Goal: Obtain resource: Obtain resource

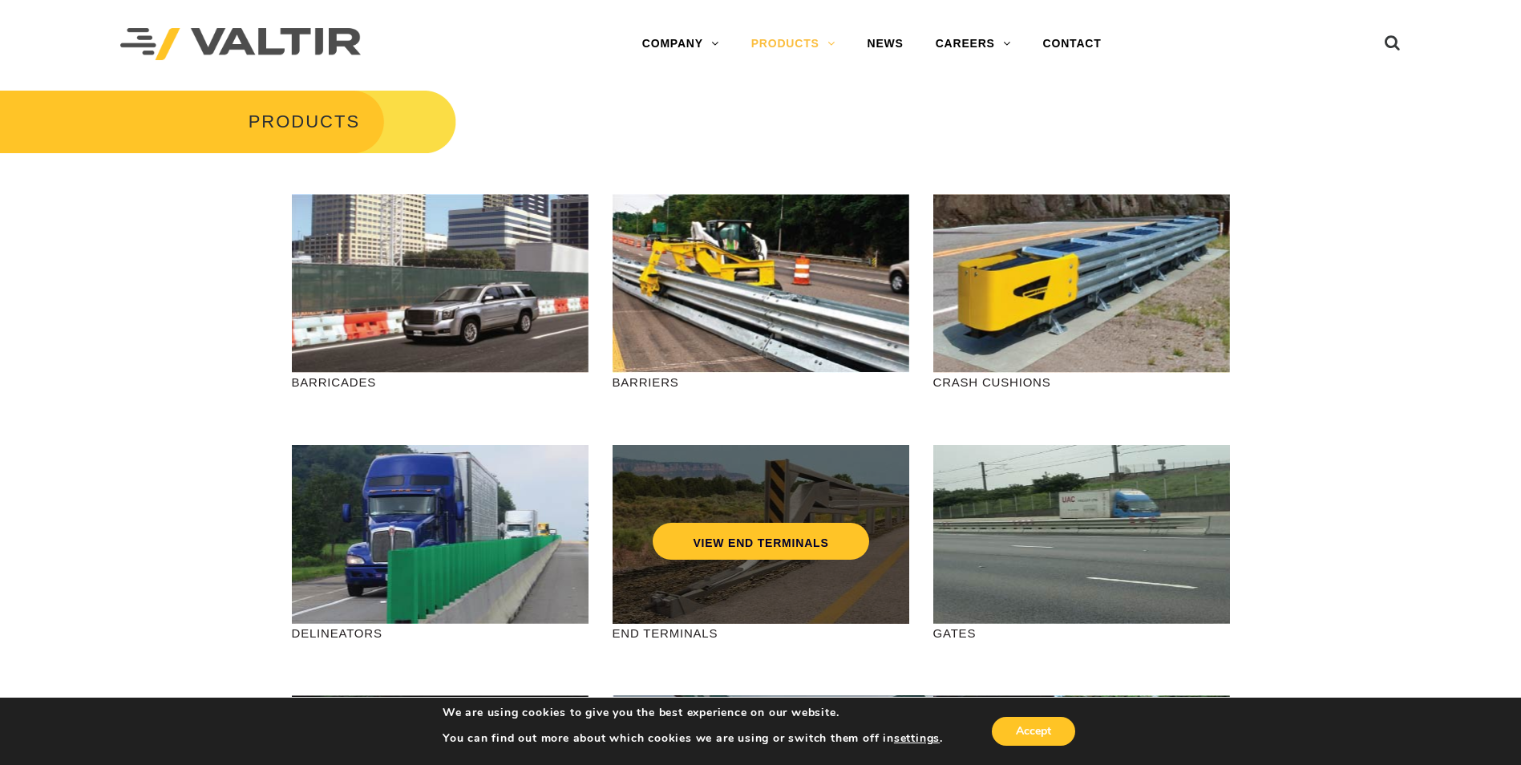
click at [702, 593] on div "VIEW END TERMINALS" at bounding box center [761, 534] width 297 height 179
click at [725, 541] on link "VIEW END TERMINALS" at bounding box center [761, 541] width 216 height 37
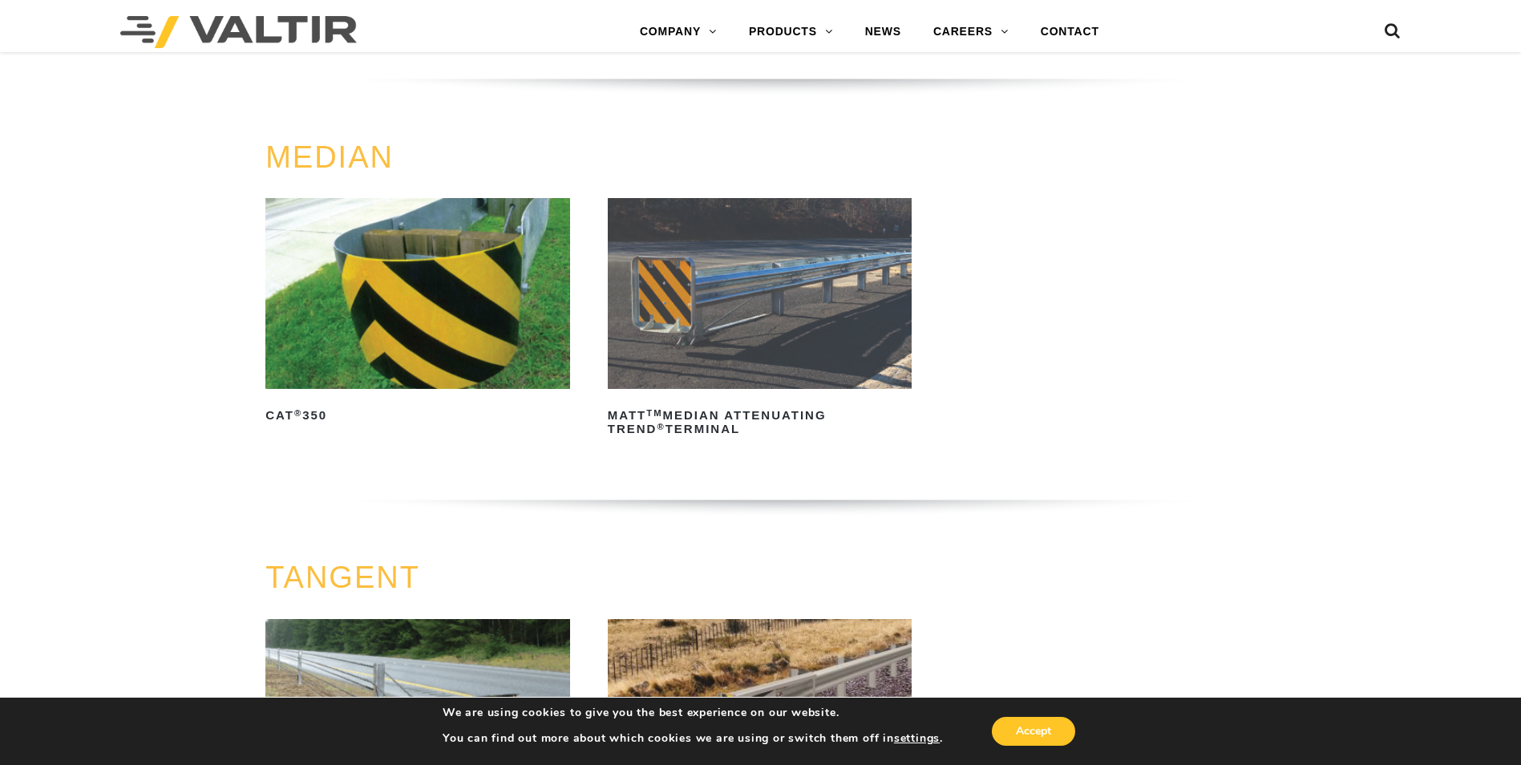
scroll to position [722, 0]
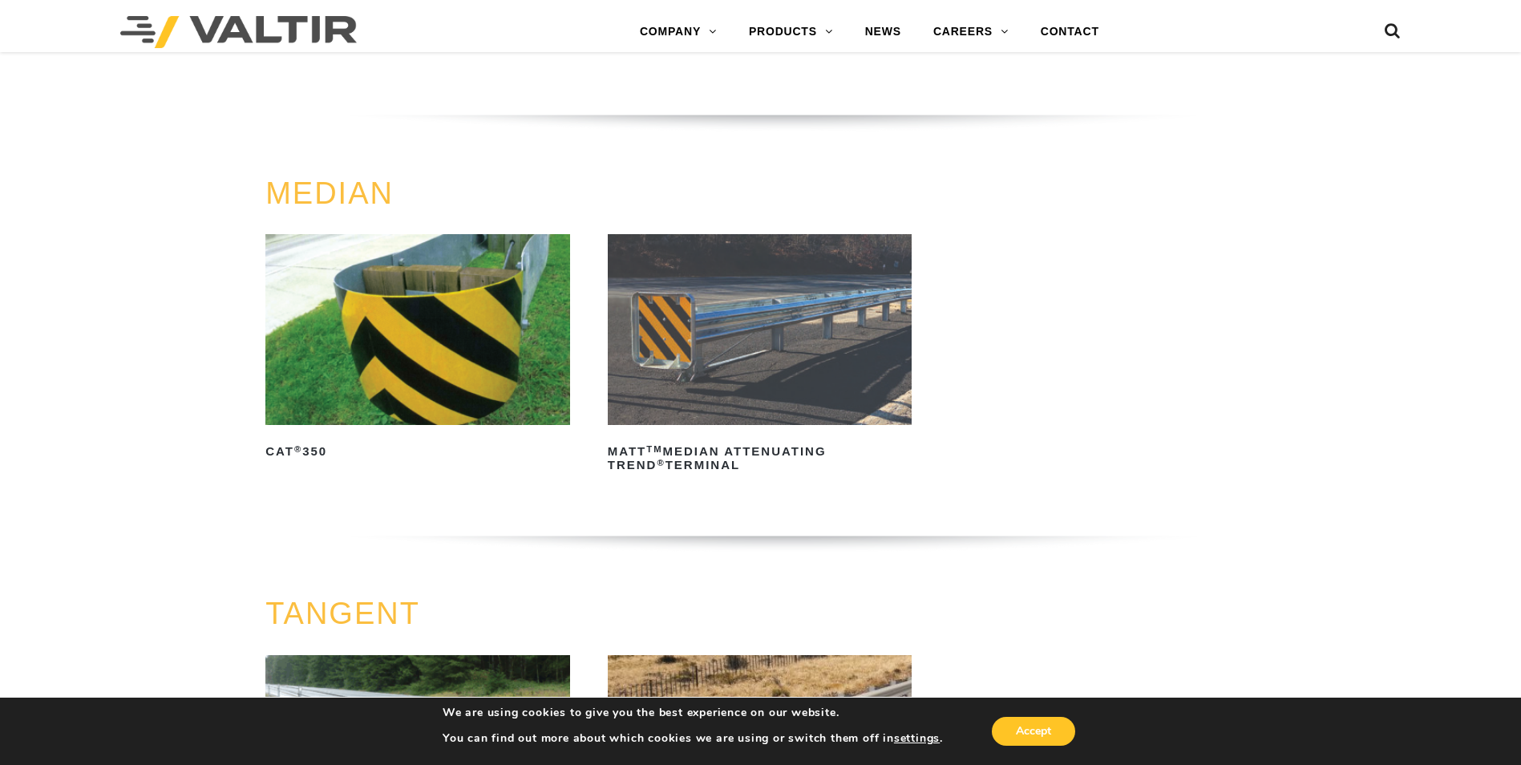
click at [378, 343] on img at bounding box center [417, 329] width 305 height 190
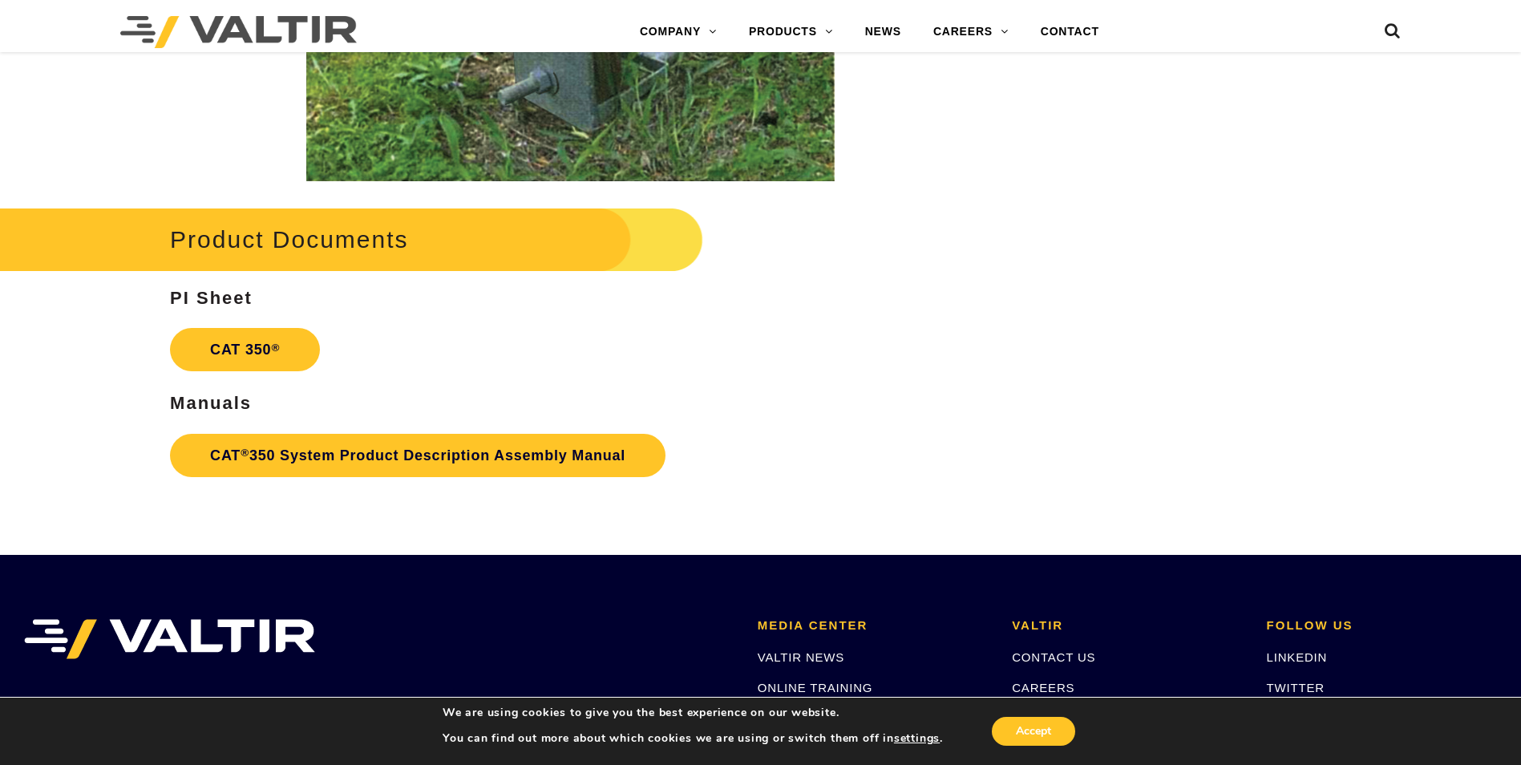
scroll to position [3047, 0]
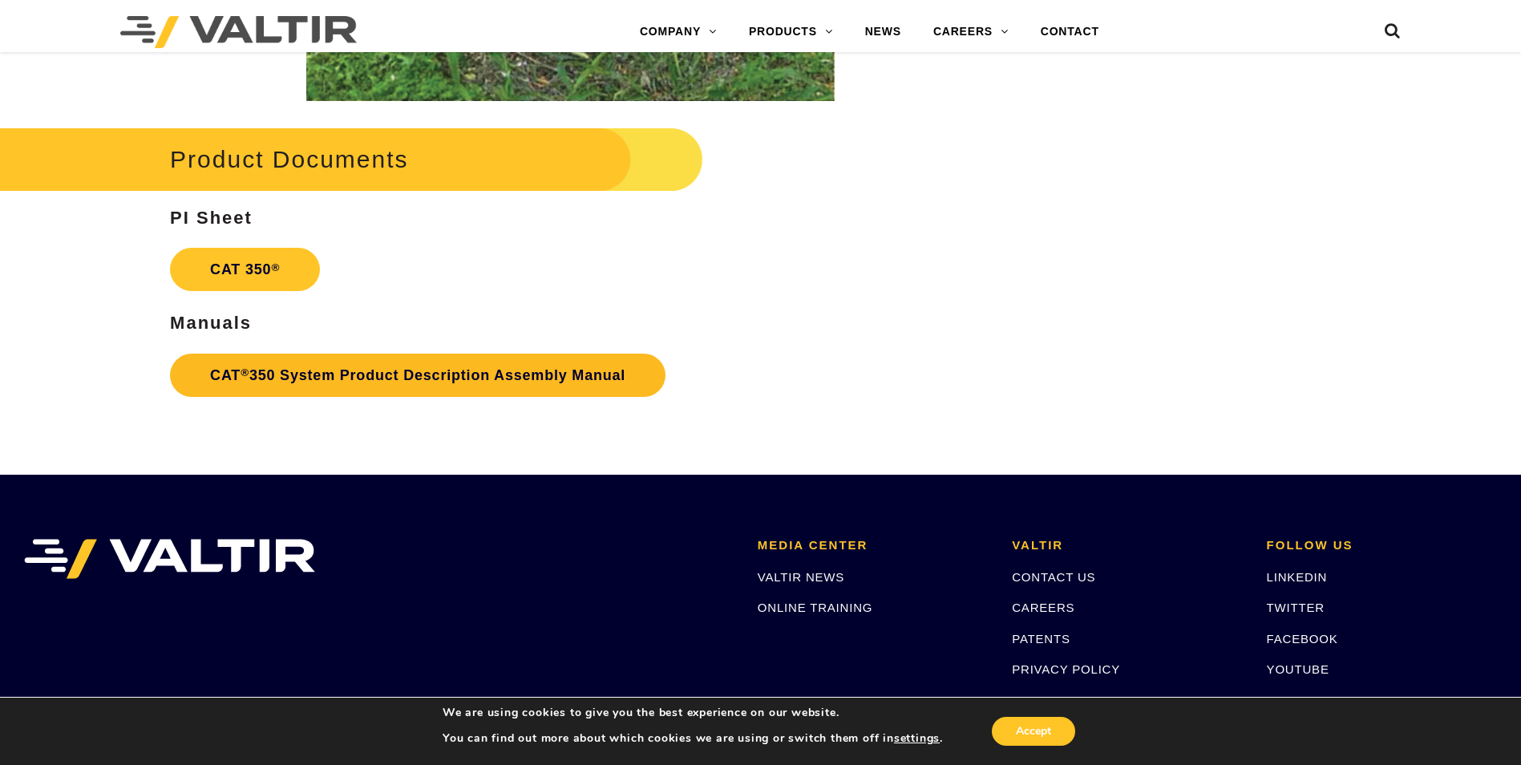
click at [403, 383] on link "CAT ® 350 System Product Description Assembly Manual" at bounding box center [418, 375] width 496 height 43
